Goal: Ask a question

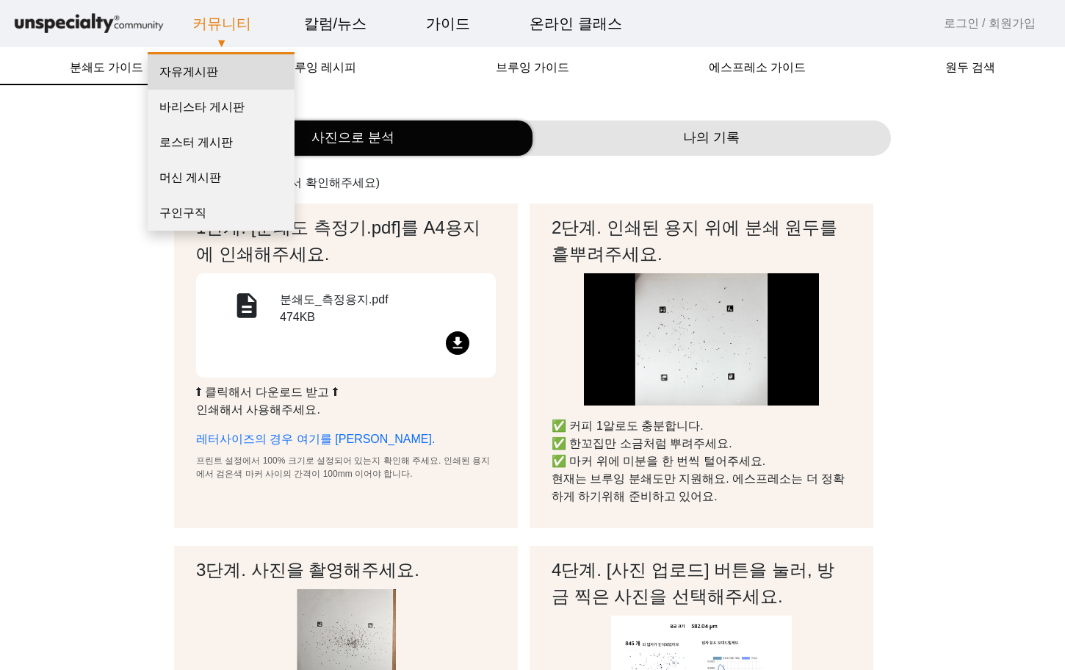
click at [203, 68] on link "자유게시판" at bounding box center [221, 71] width 147 height 35
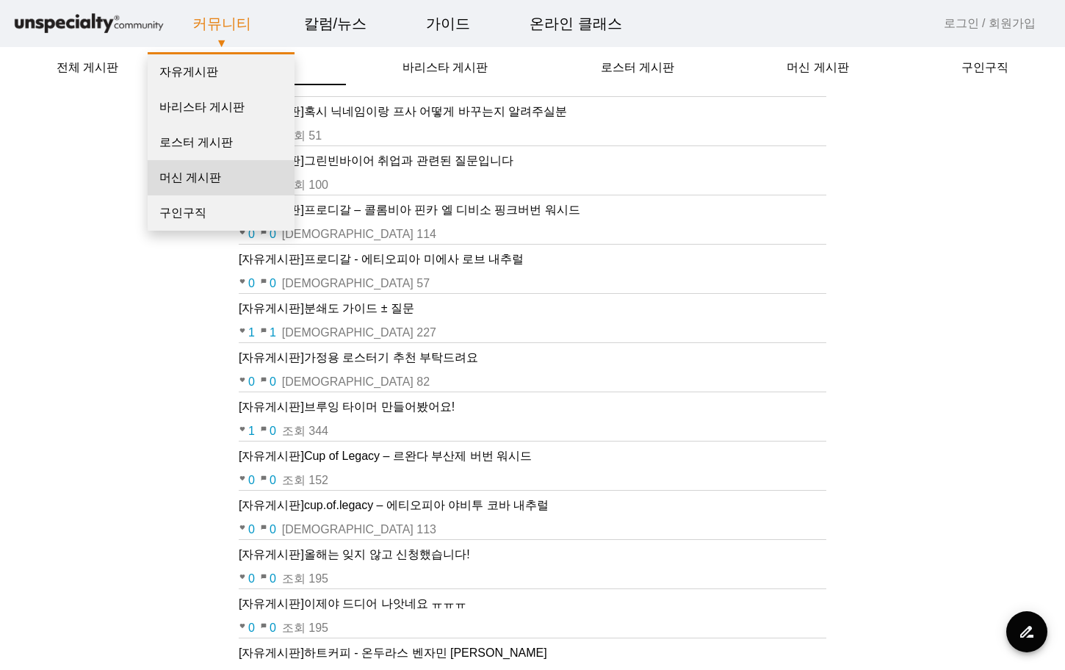
click at [199, 180] on link "머신 게시판" at bounding box center [221, 177] width 147 height 35
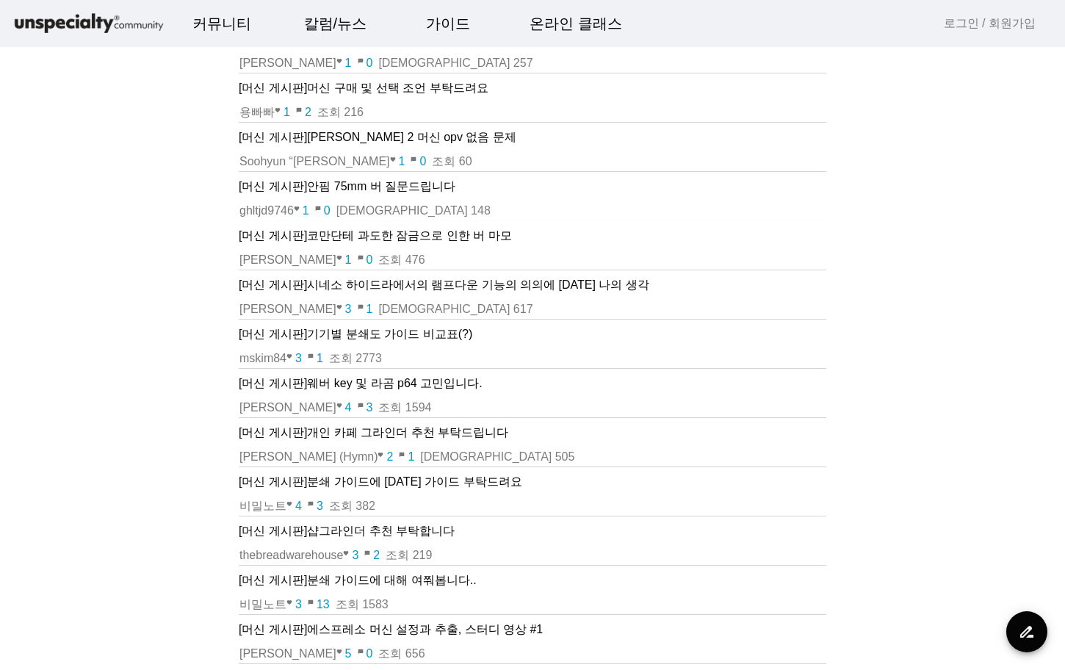
scroll to position [73, 0]
click at [458, 430] on p "[머신 게시판] 개인 카페 그라인더 추천 부탁드립니다" at bounding box center [532, 432] width 587 height 18
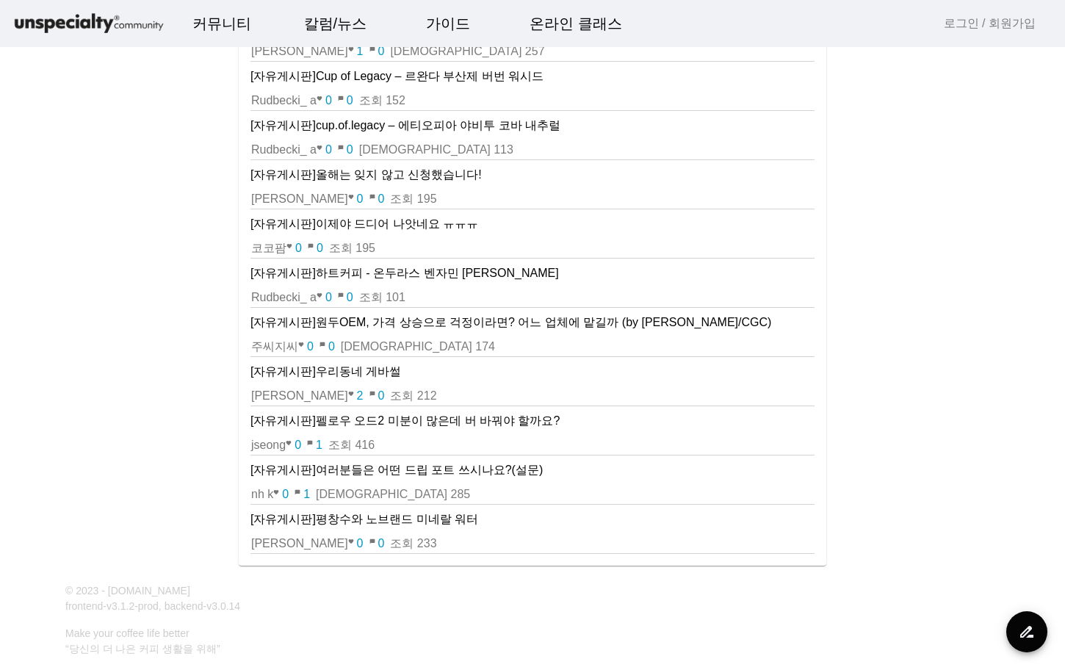
scroll to position [1028, 0]
